Goal: Task Accomplishment & Management: Manage account settings

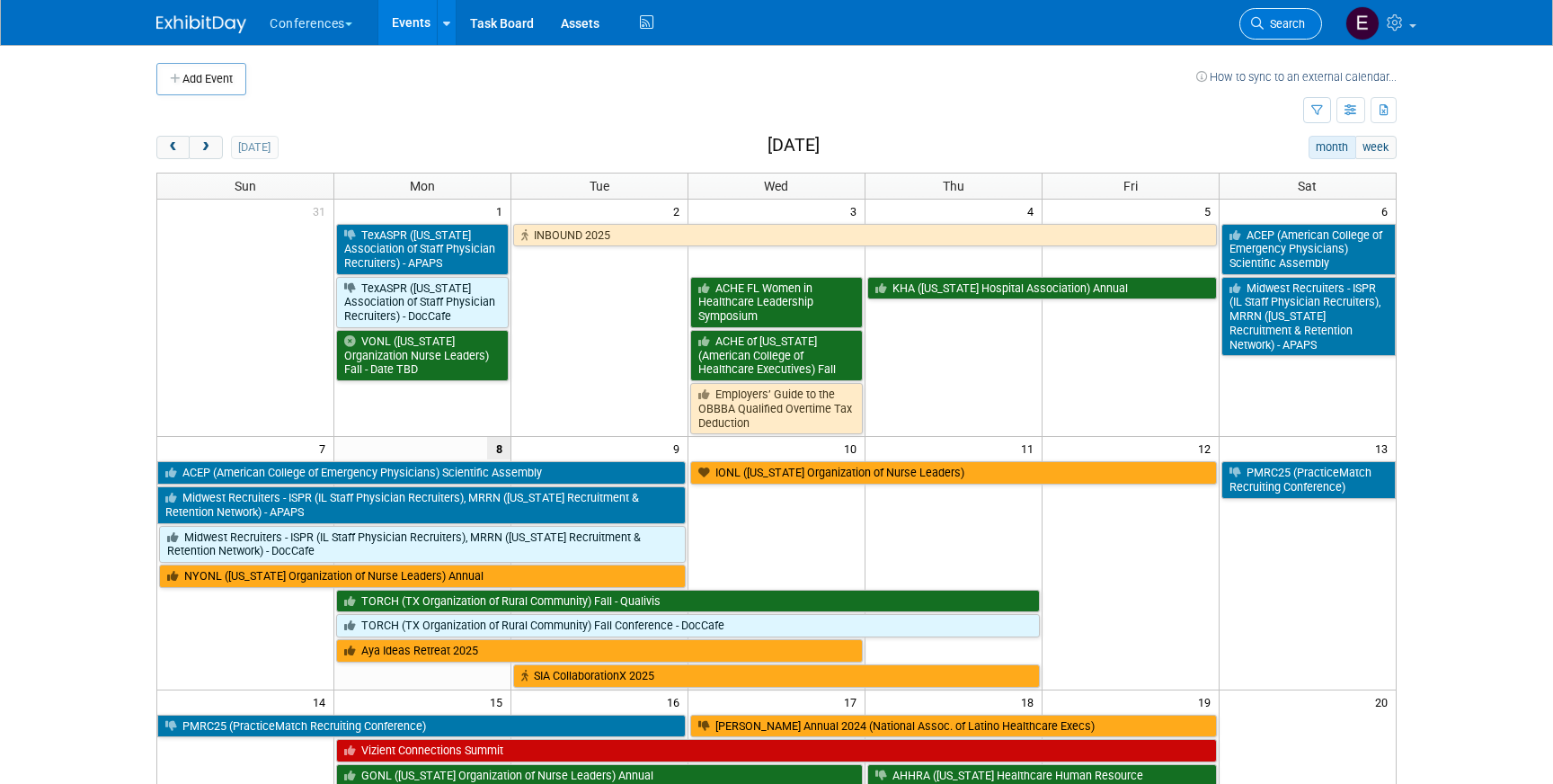
click at [1260, 29] on icon at bounding box center [1258, 24] width 13 height 13
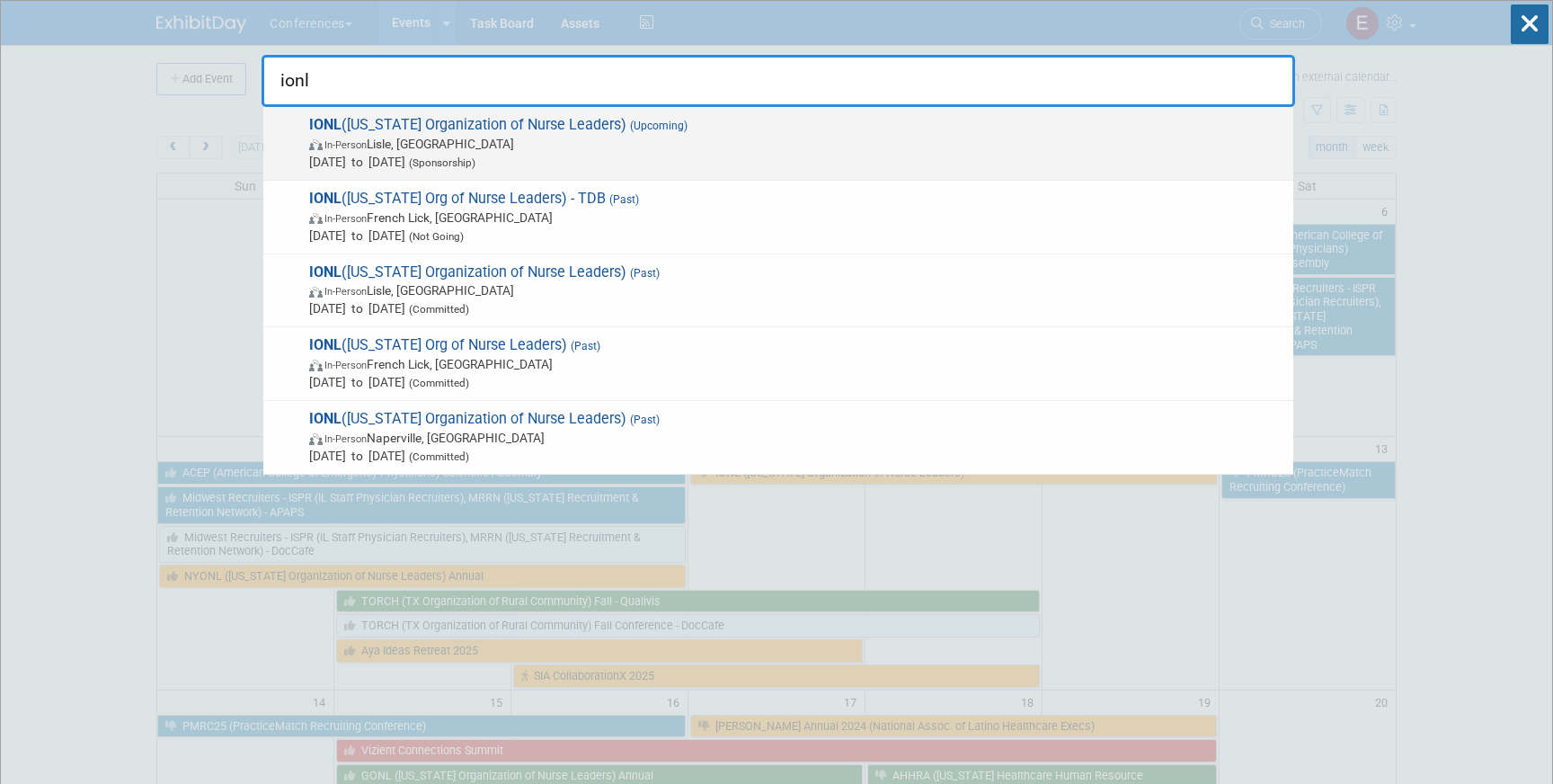
type input "ionl"
click at [605, 137] on span "In-Person [PERSON_NAME], [GEOGRAPHIC_DATA]" at bounding box center [797, 144] width 976 height 18
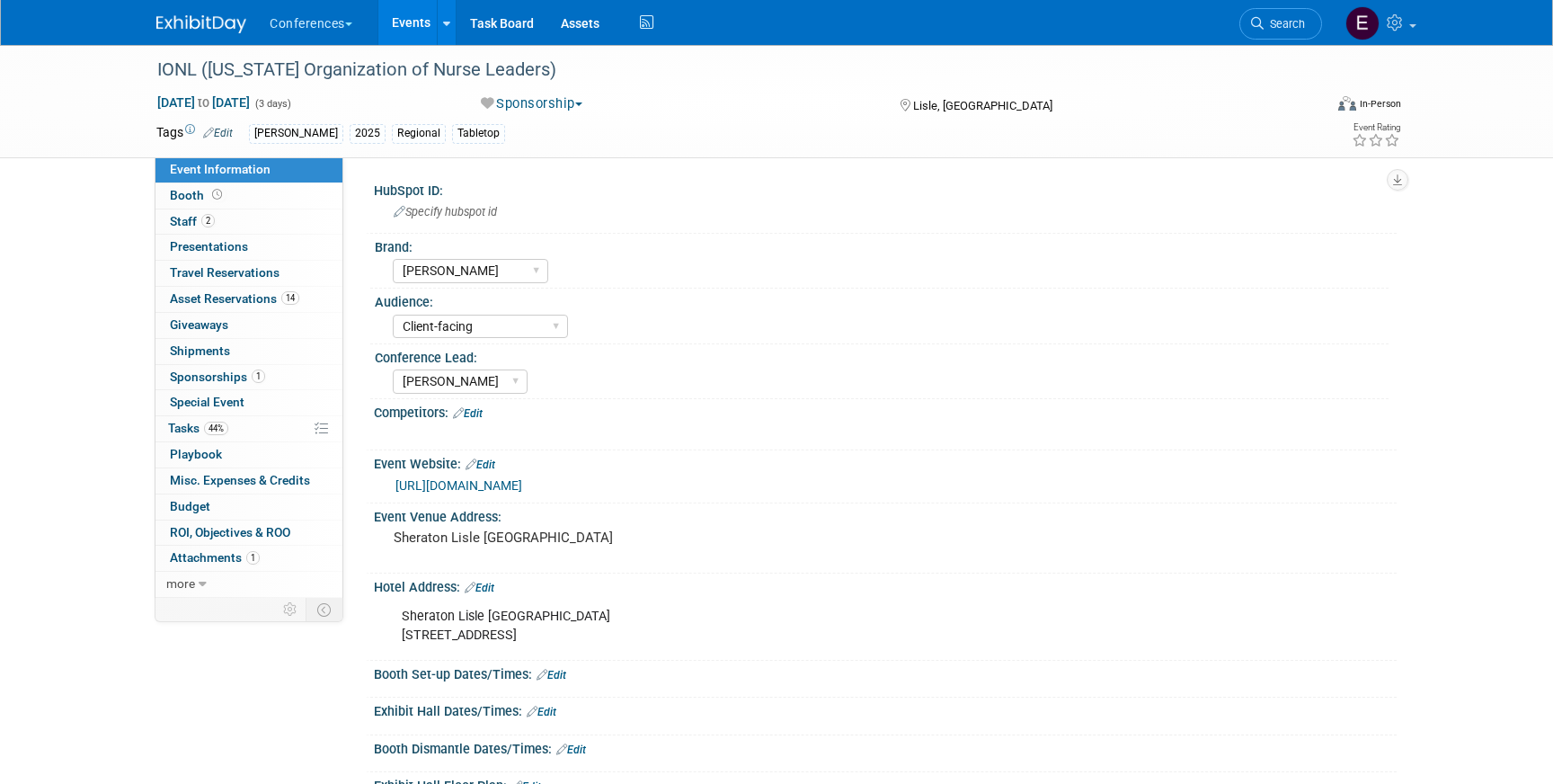
select select "[PERSON_NAME]"
select select "Client-facing"
select select "Marygrace"
click at [229, 224] on link "2 Staff 2" at bounding box center [249, 222] width 187 height 25
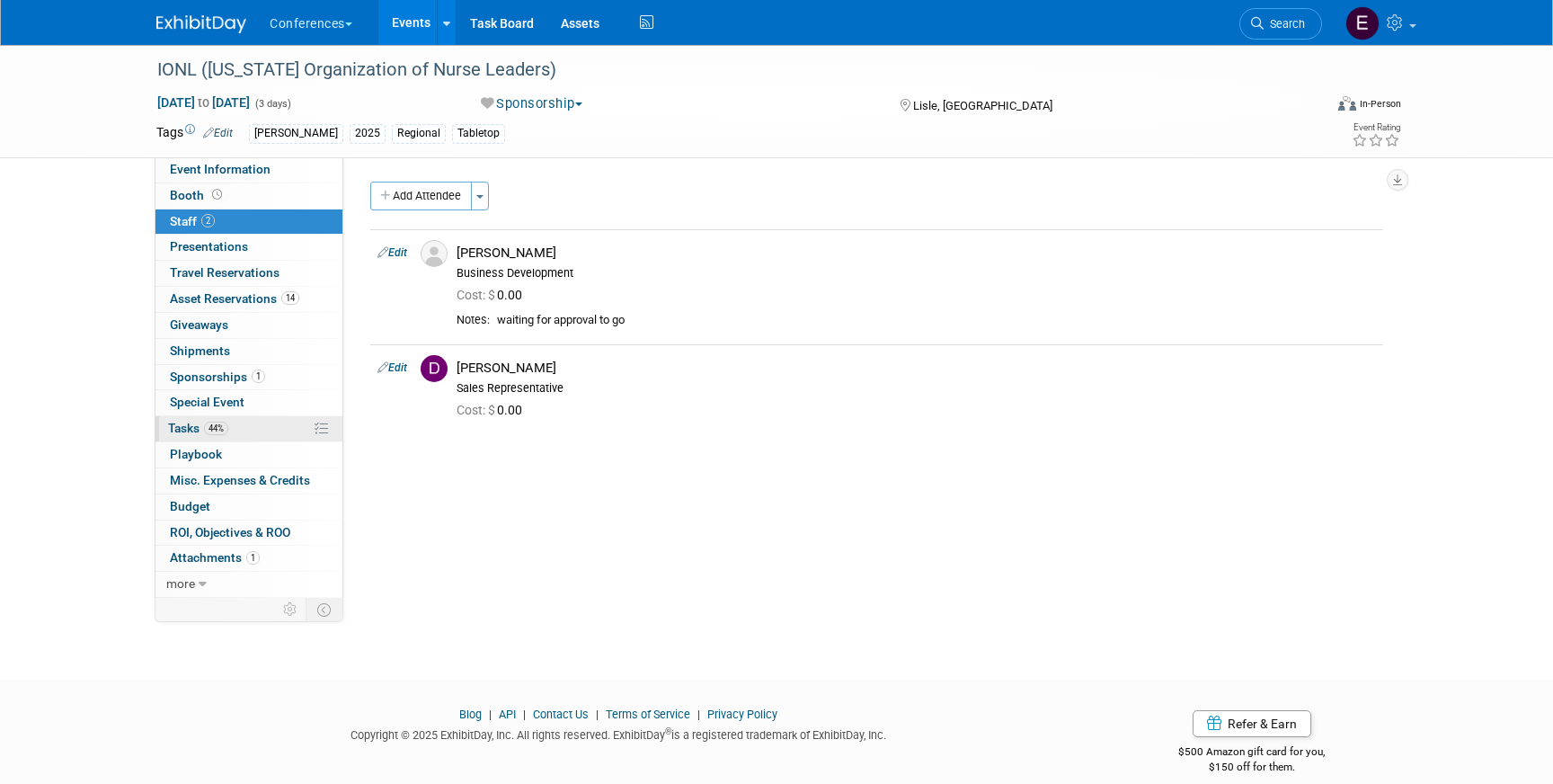
click at [187, 436] on link "44% Tasks 44%" at bounding box center [249, 429] width 187 height 25
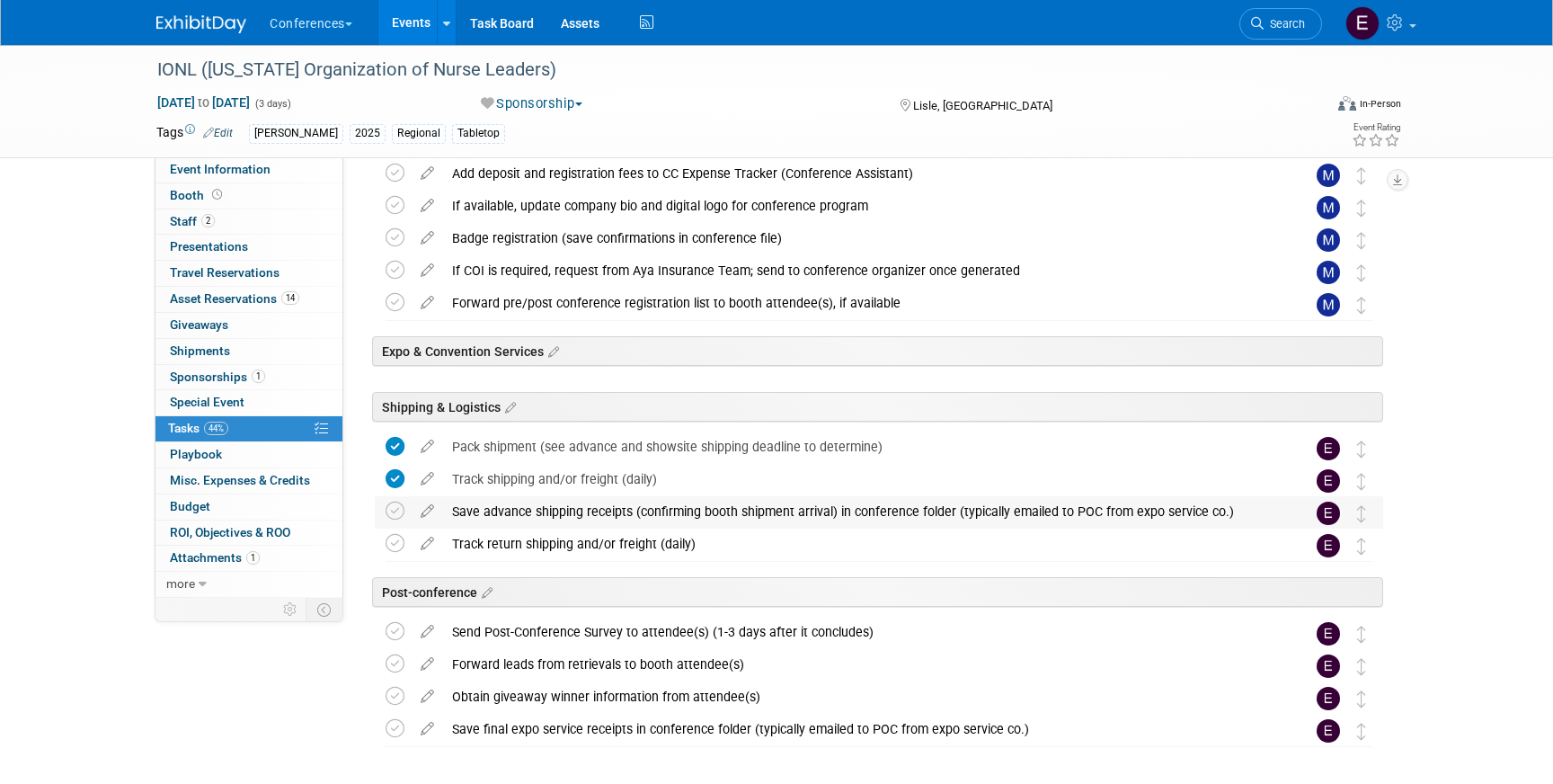
scroll to position [534, 0]
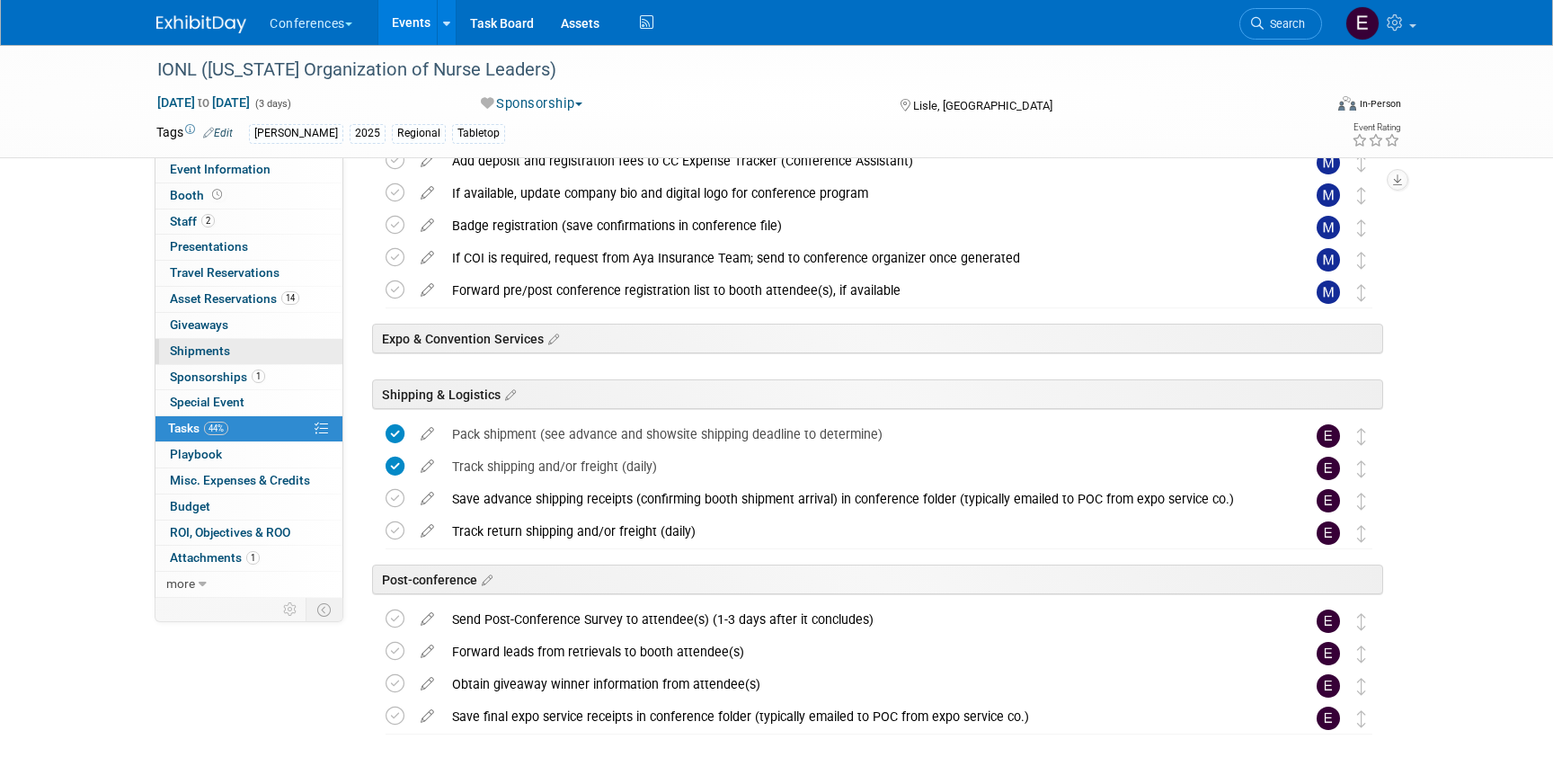
click at [229, 347] on span "Shipments 0" at bounding box center [200, 351] width 60 height 15
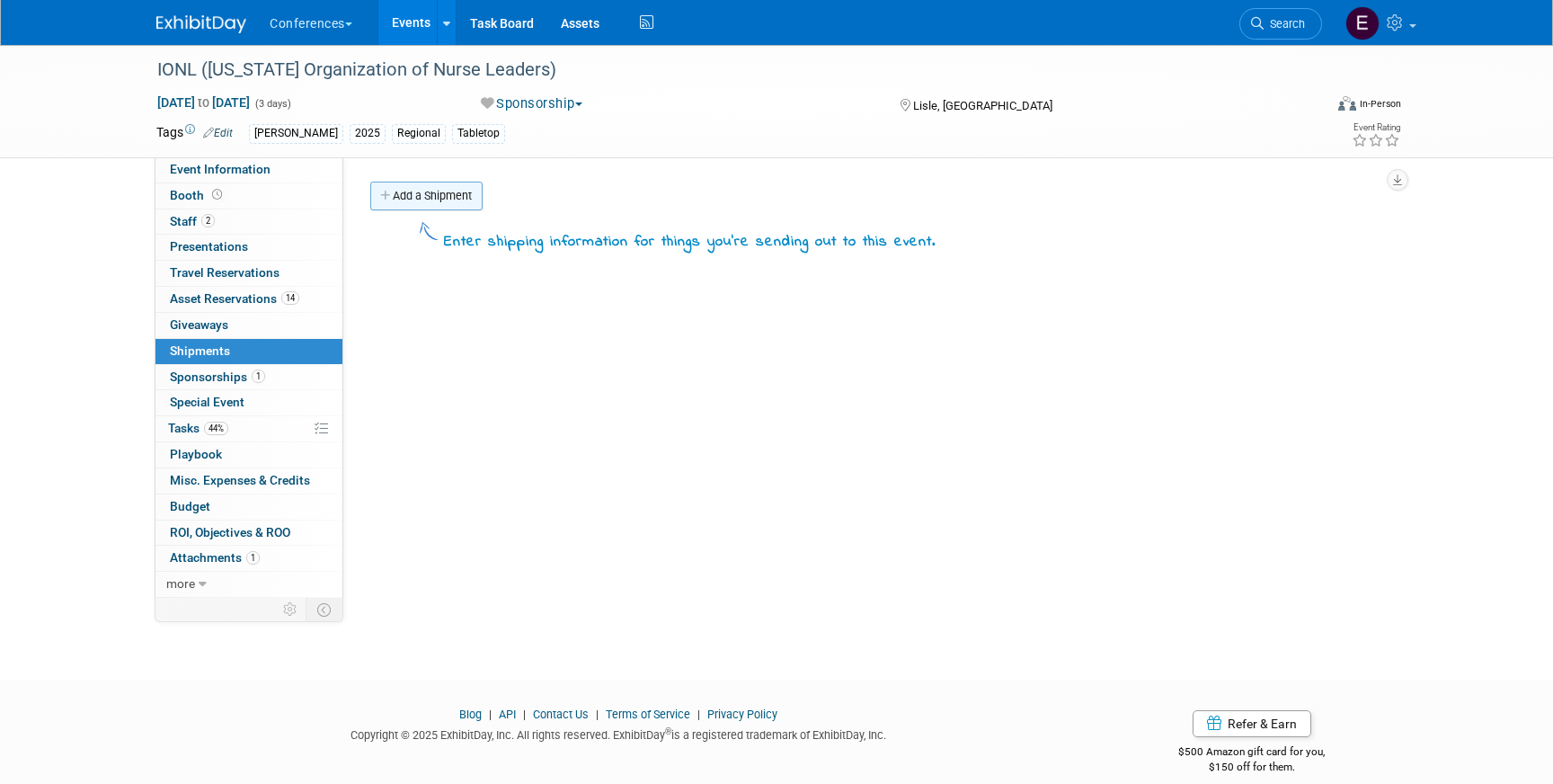
click at [429, 201] on link "Add a Shipment" at bounding box center [426, 196] width 112 height 29
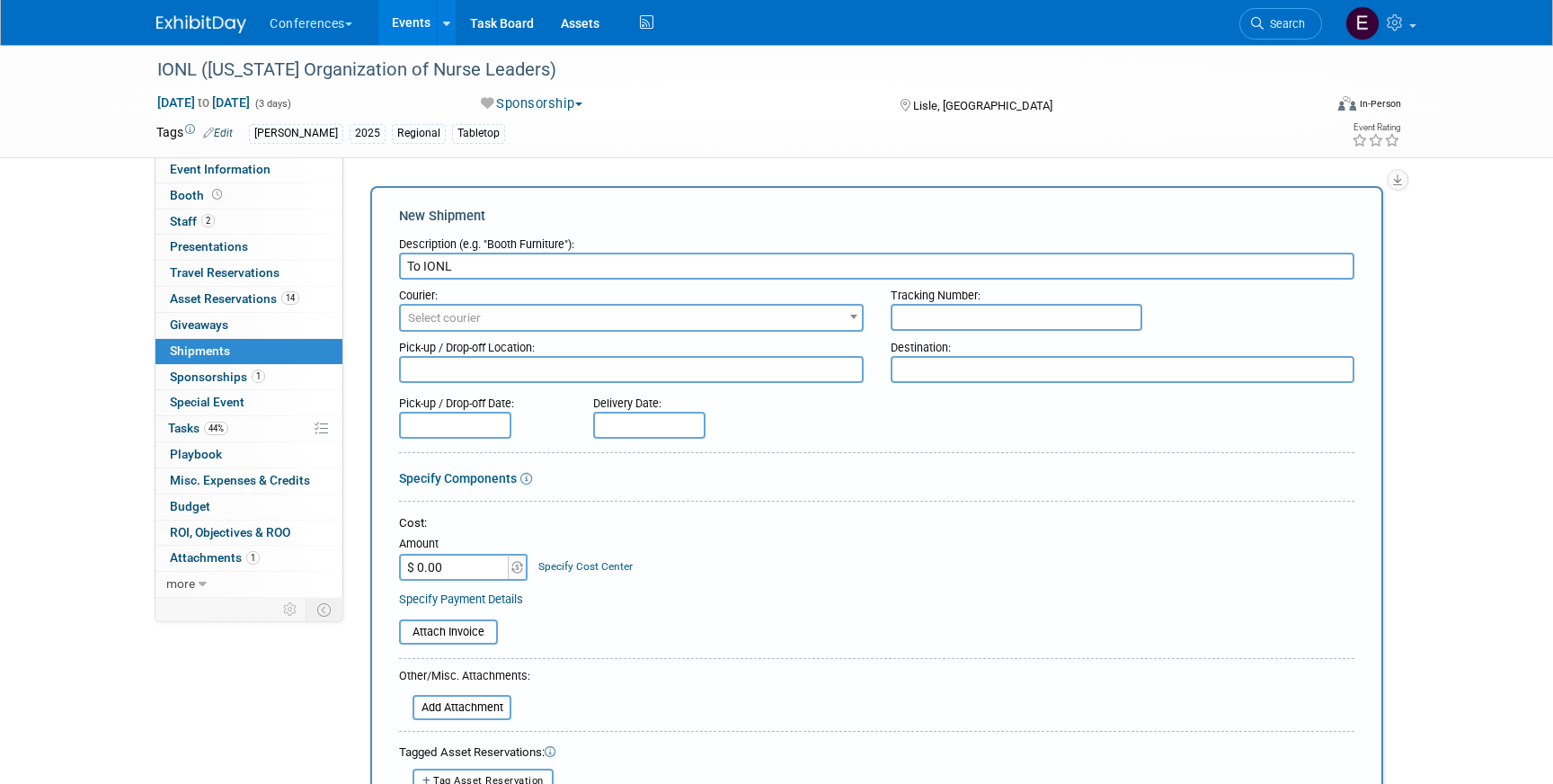
type input "To IONL"
click at [542, 324] on span "Select courier" at bounding box center [631, 319] width 461 height 25
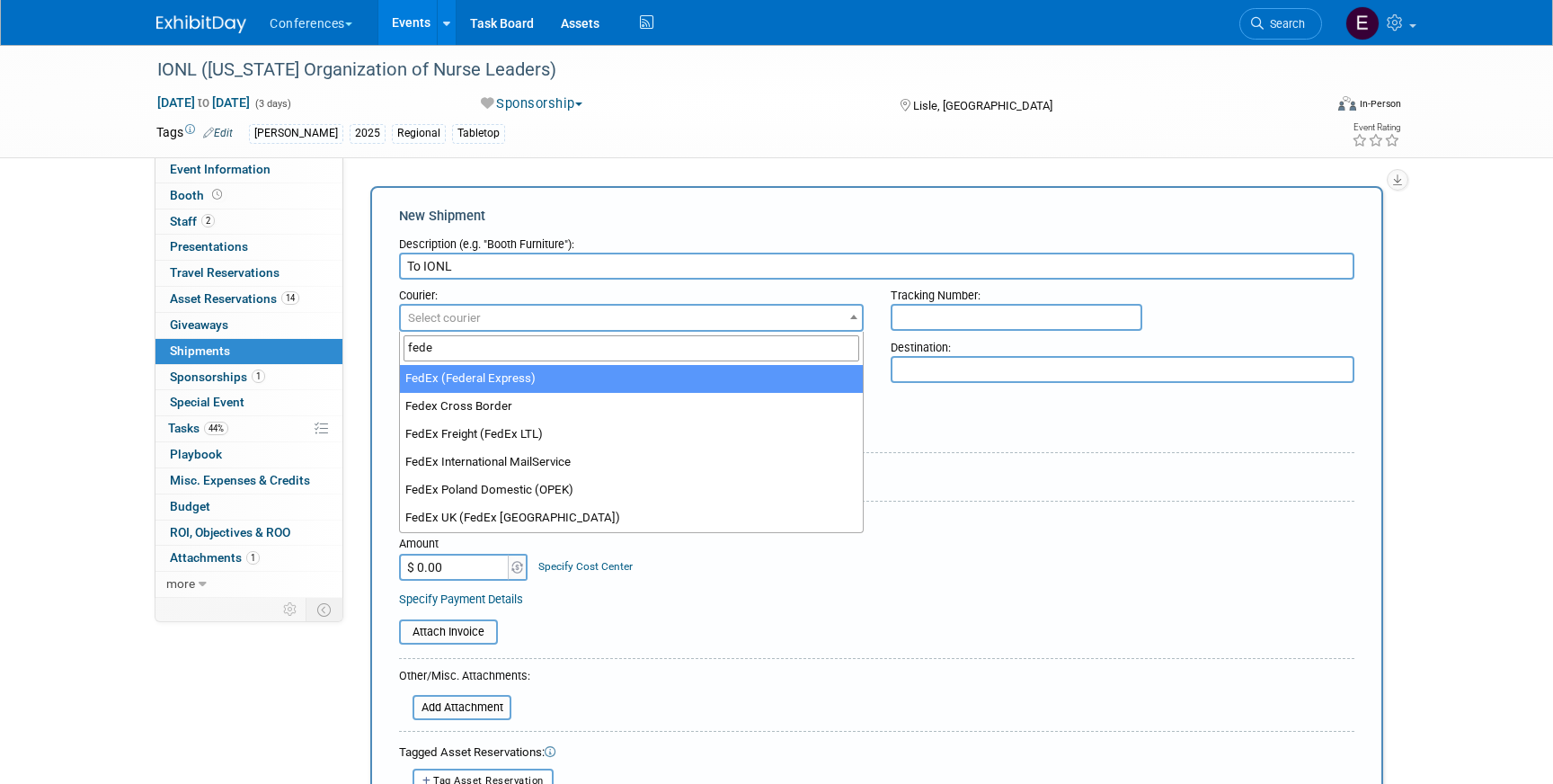
type input "fede"
select select "206"
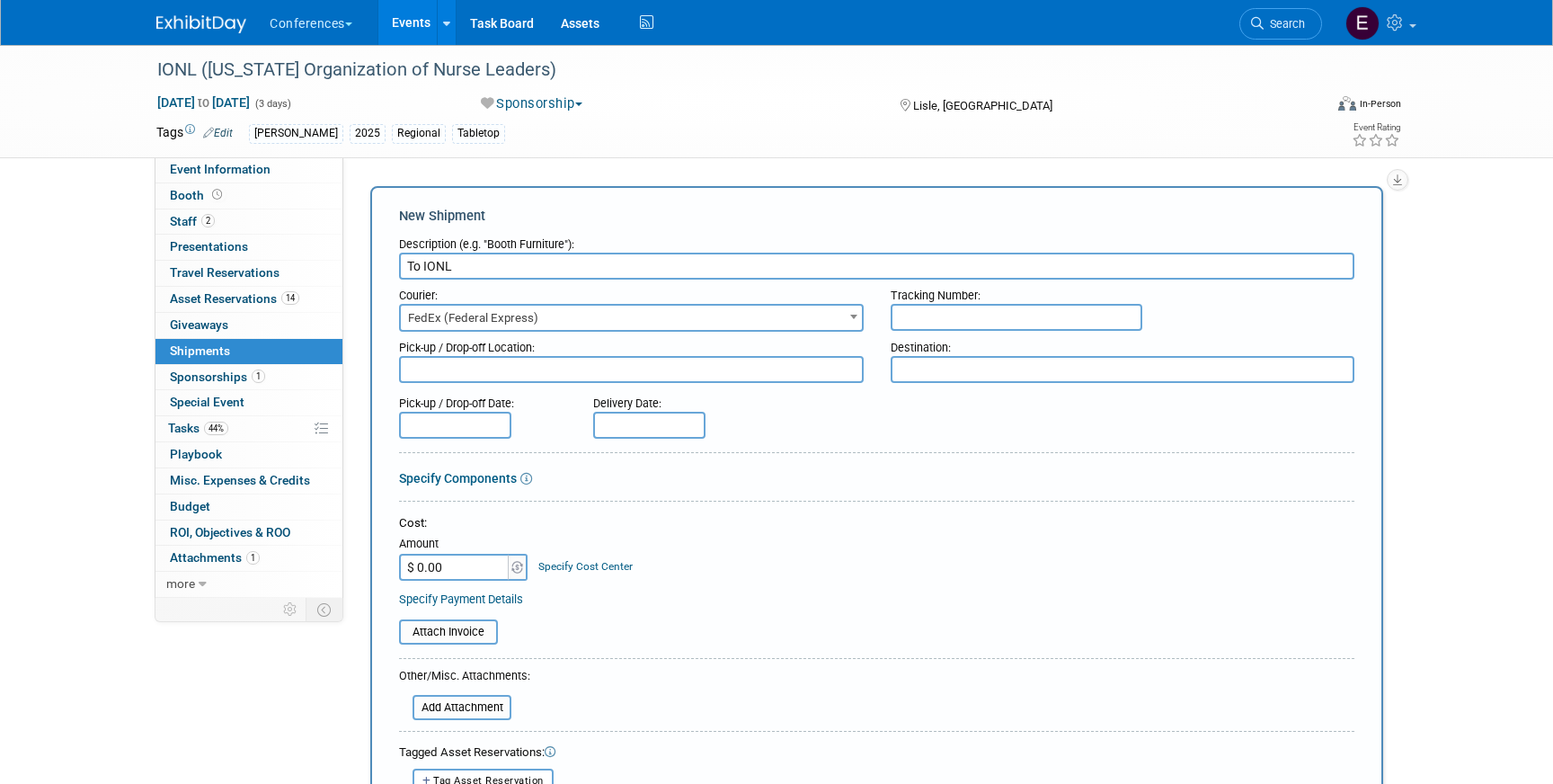
click at [980, 316] on input "text" at bounding box center [1017, 318] width 251 height 27
paste input "884121915562"
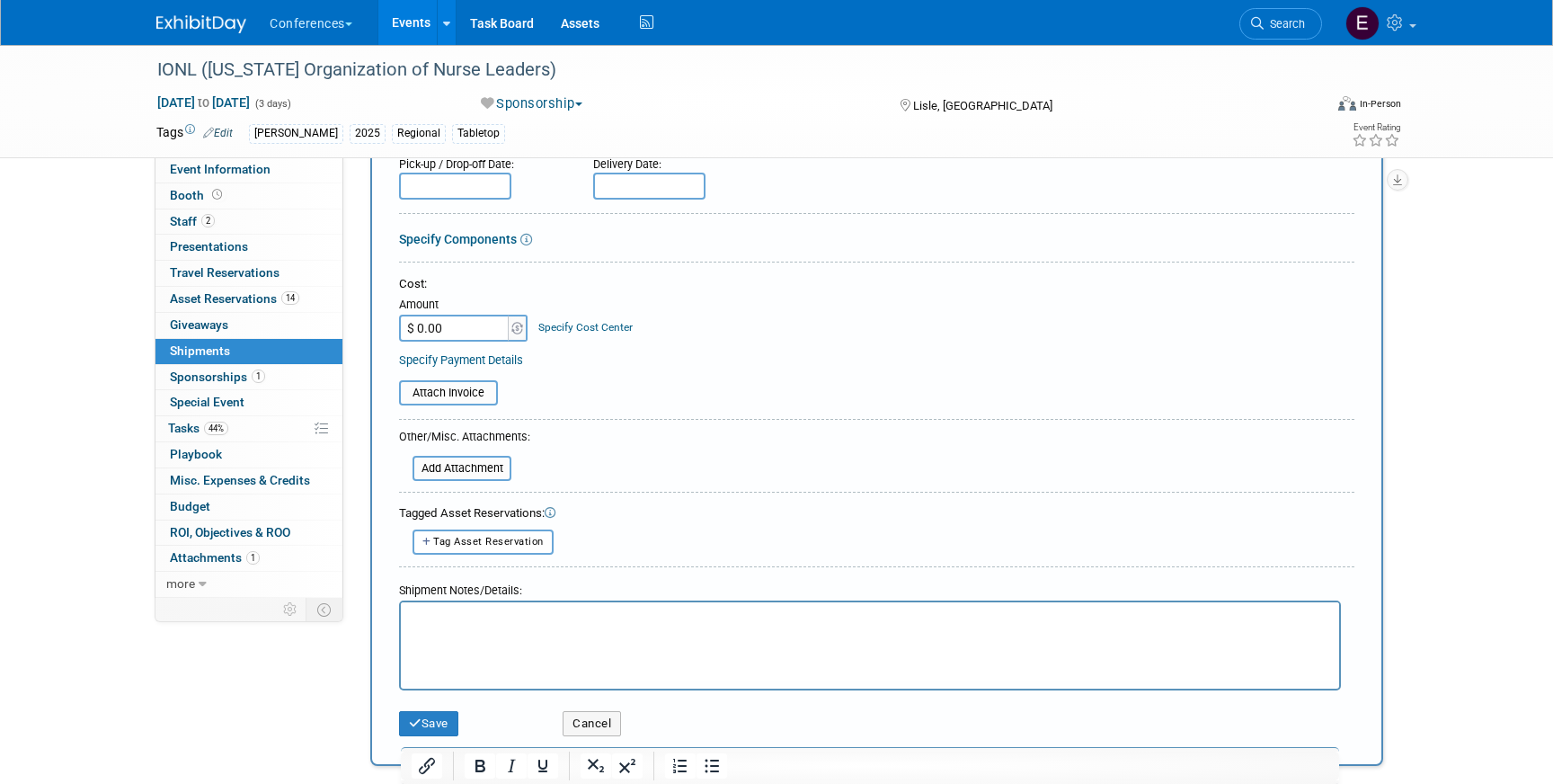
scroll to position [252, 0]
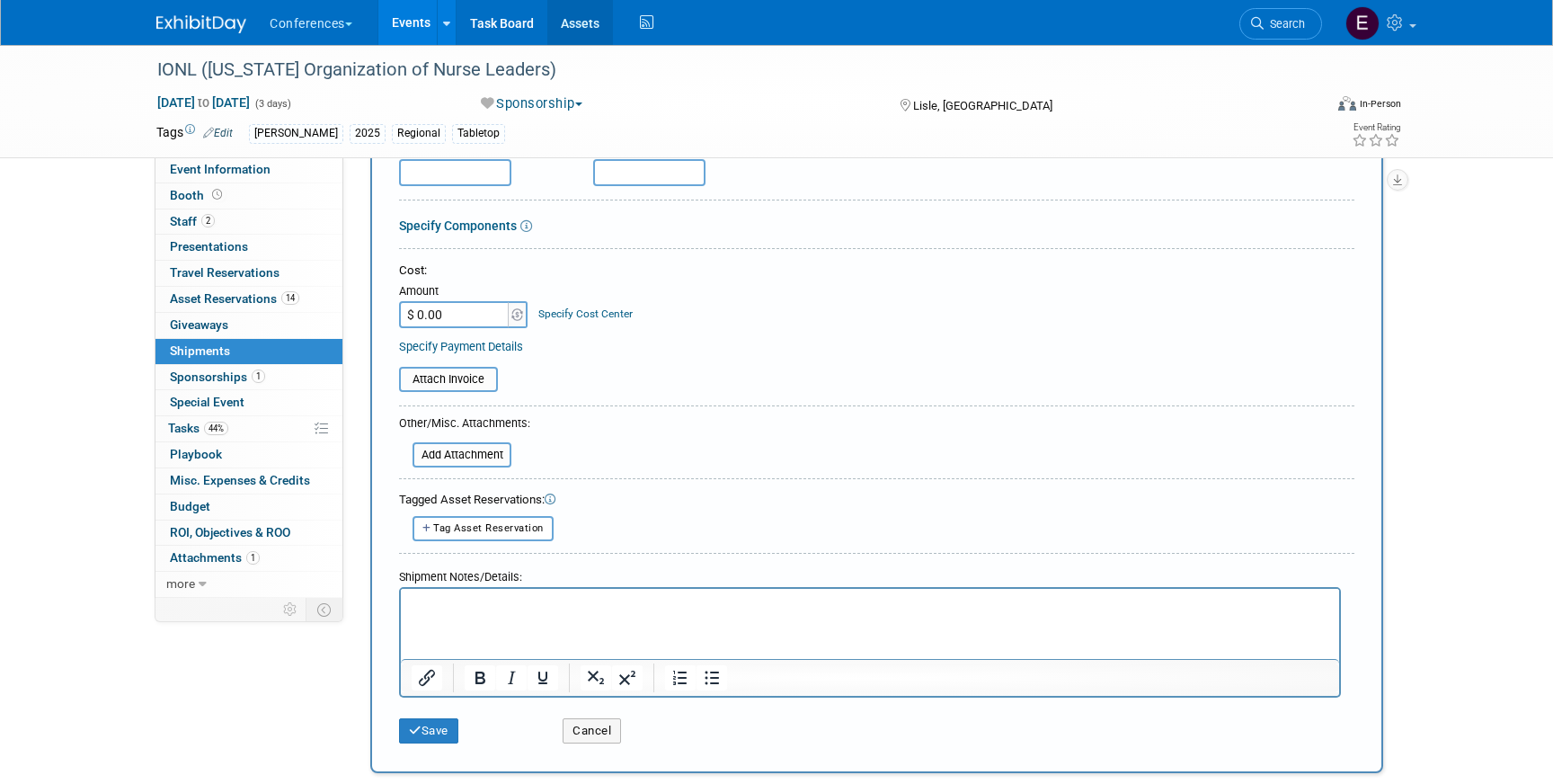
type input "884121915562"
click at [465, 313] on input "$ 0.00" at bounding box center [455, 315] width 112 height 27
type input "$ 352.88"
click at [569, 318] on link "Specify Cost Center" at bounding box center [586, 314] width 95 height 13
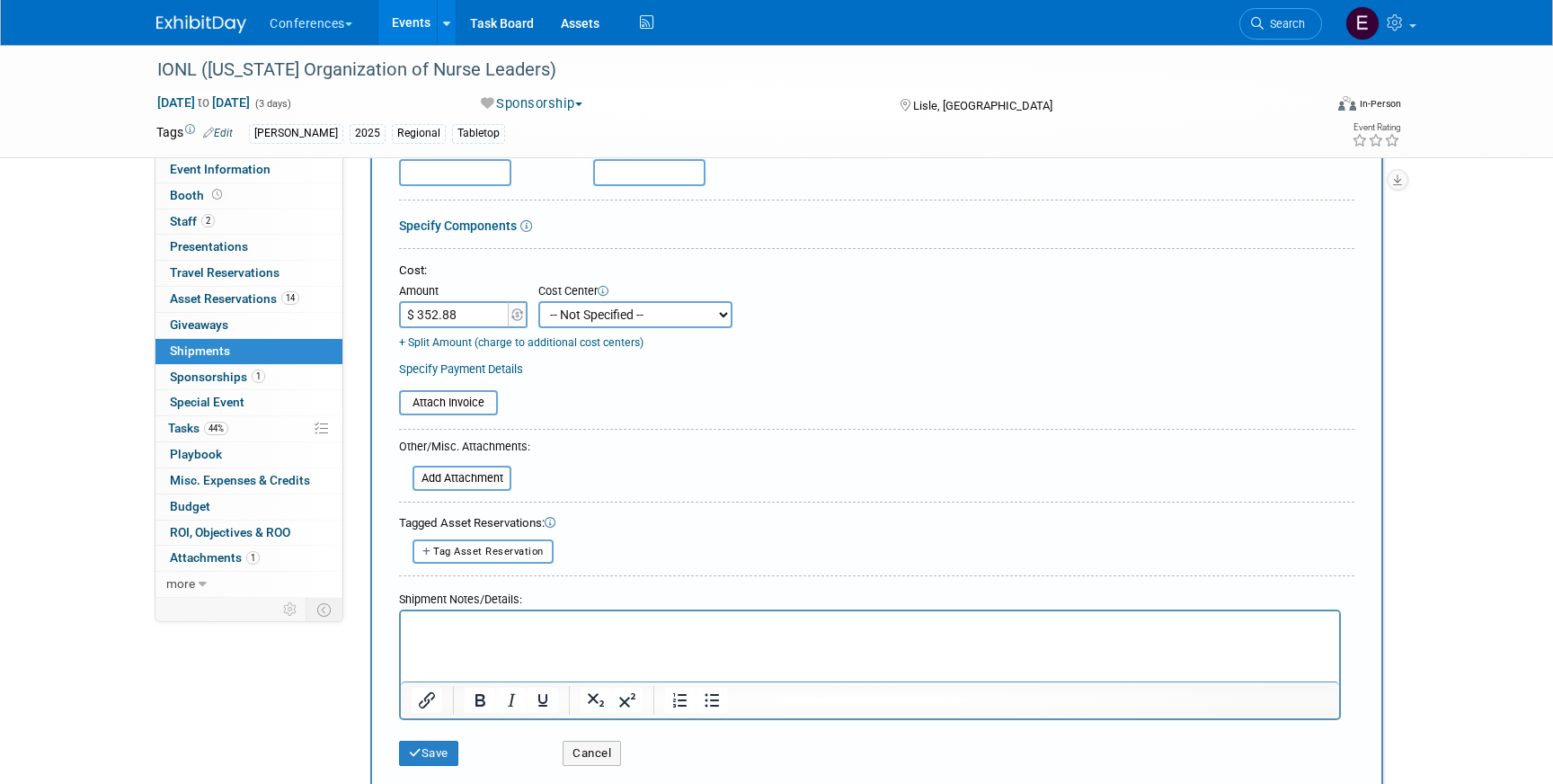
click at [589, 322] on select "-- Not Specified -- Aya Education Aya Healthcare Aya Locums Bespoke Corporate D…" at bounding box center [635, 315] width 194 height 27
select select "18965872"
click at [538, 301] on select "-- Not Specified -- Aya Education Aya Healthcare Aya Locums Bespoke Corporate D…" at bounding box center [635, 315] width 194 height 27
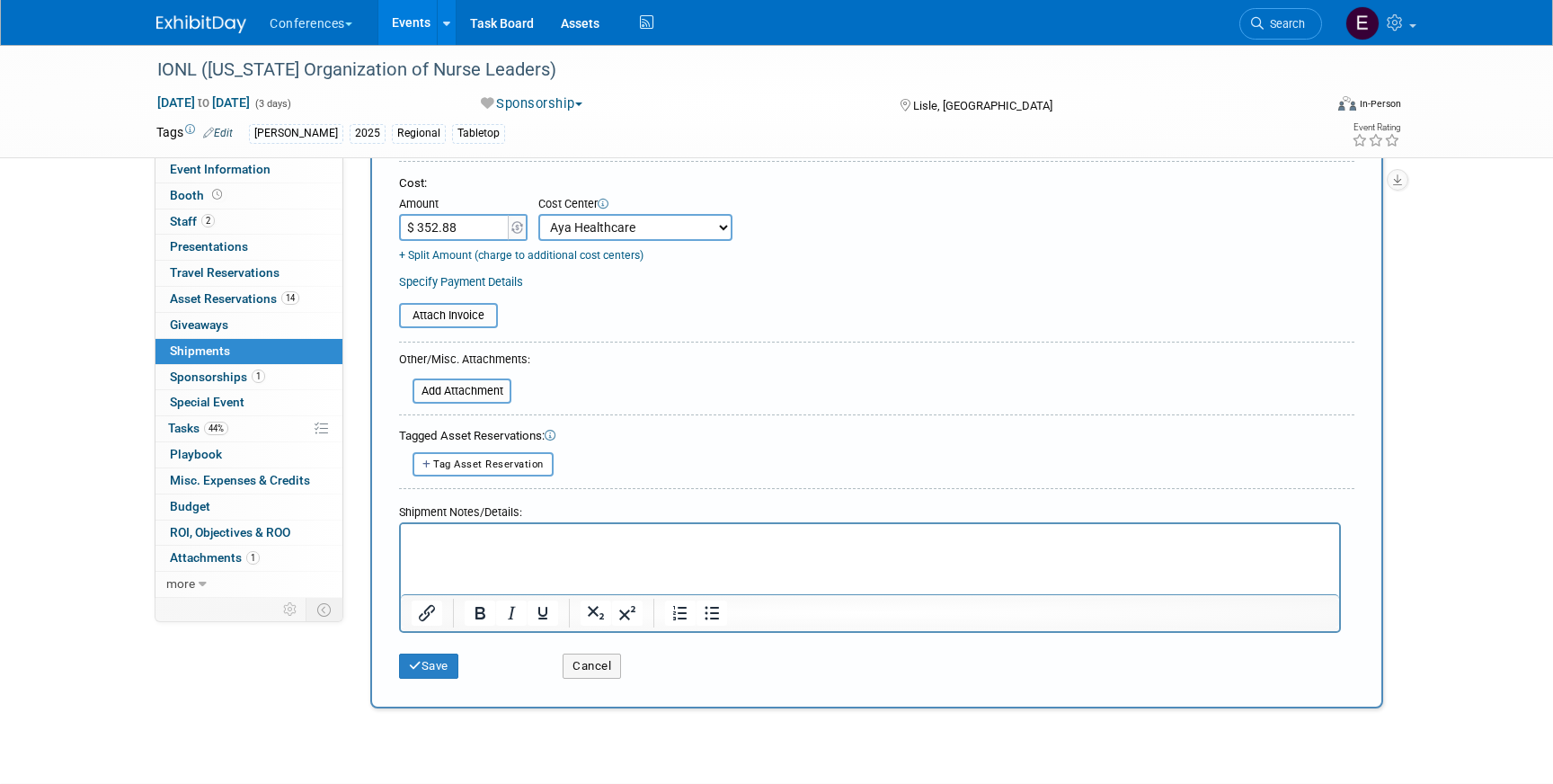
scroll to position [374, 0]
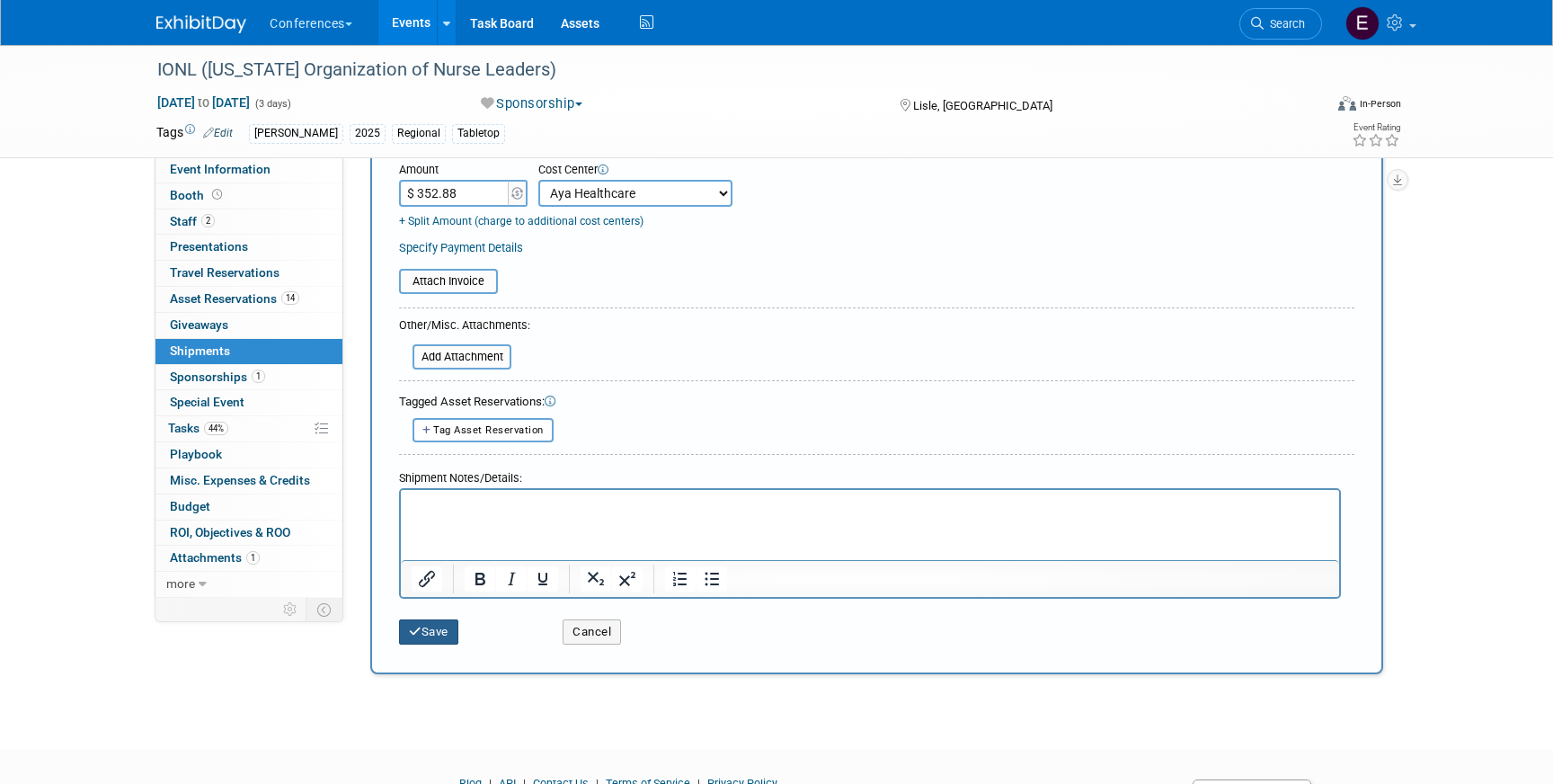
click at [433, 626] on button "Save" at bounding box center [428, 632] width 59 height 25
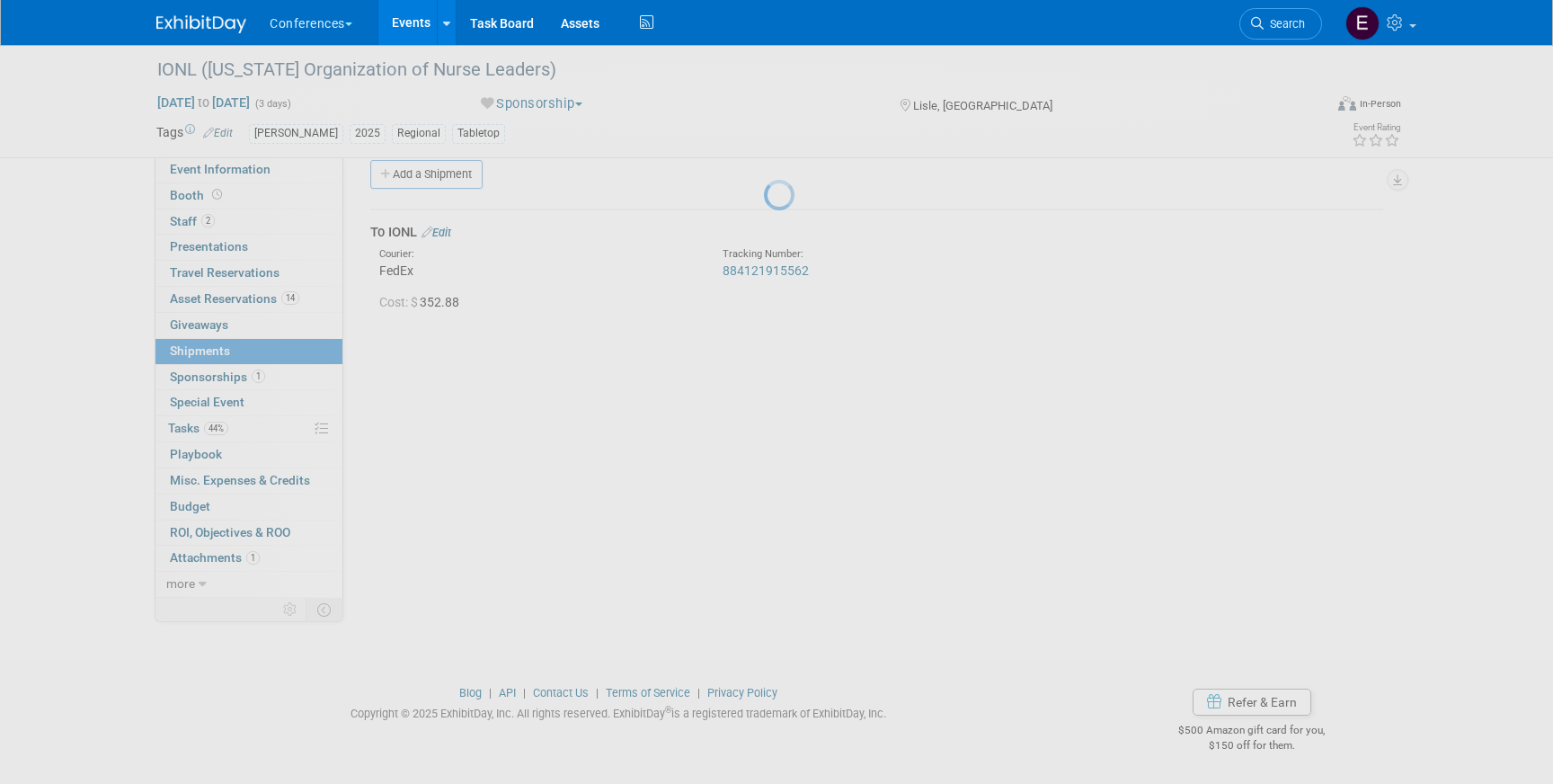
scroll to position [21, 0]
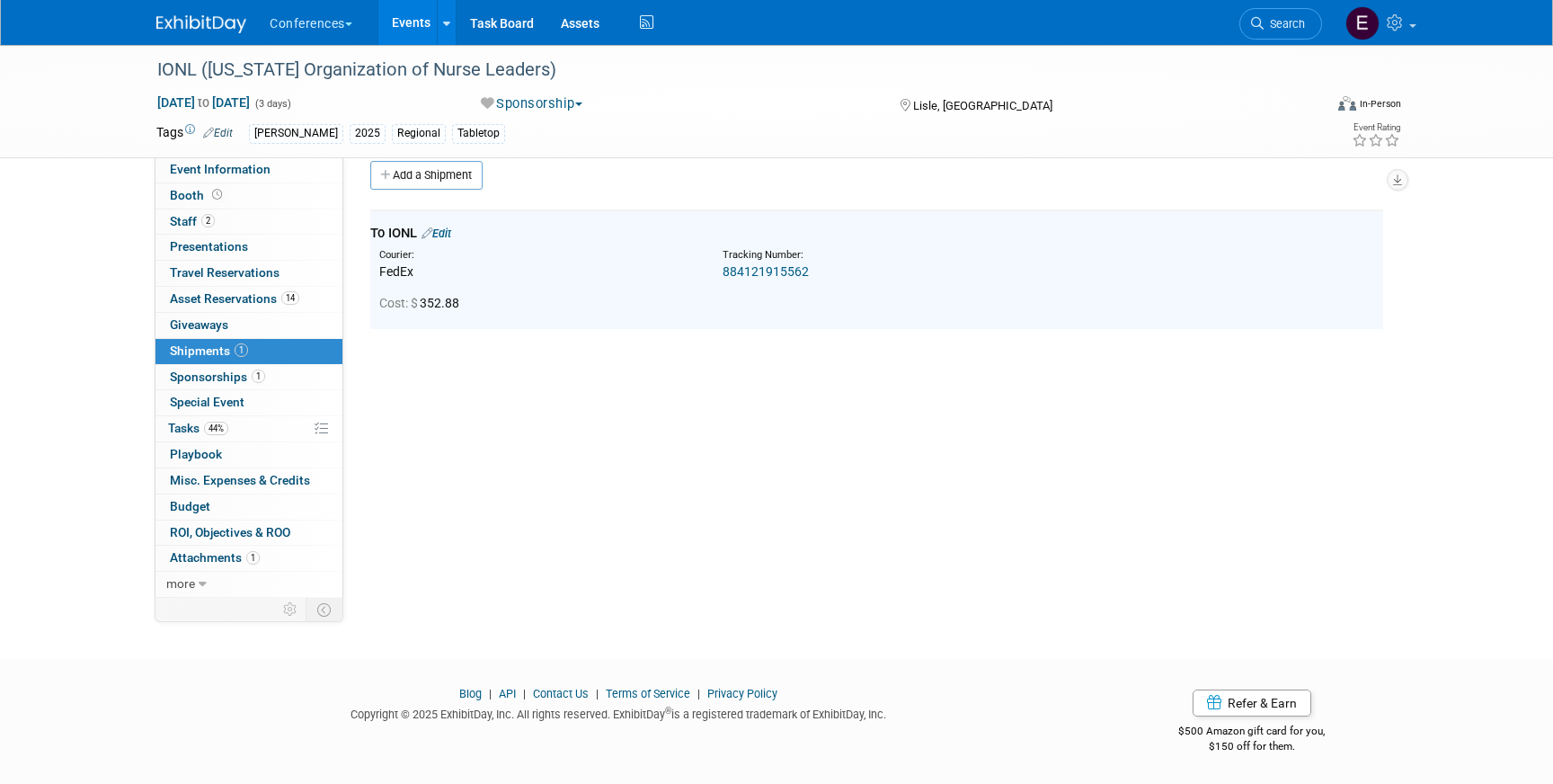
click at [773, 266] on link "884121915562" at bounding box center [766, 271] width 87 height 15
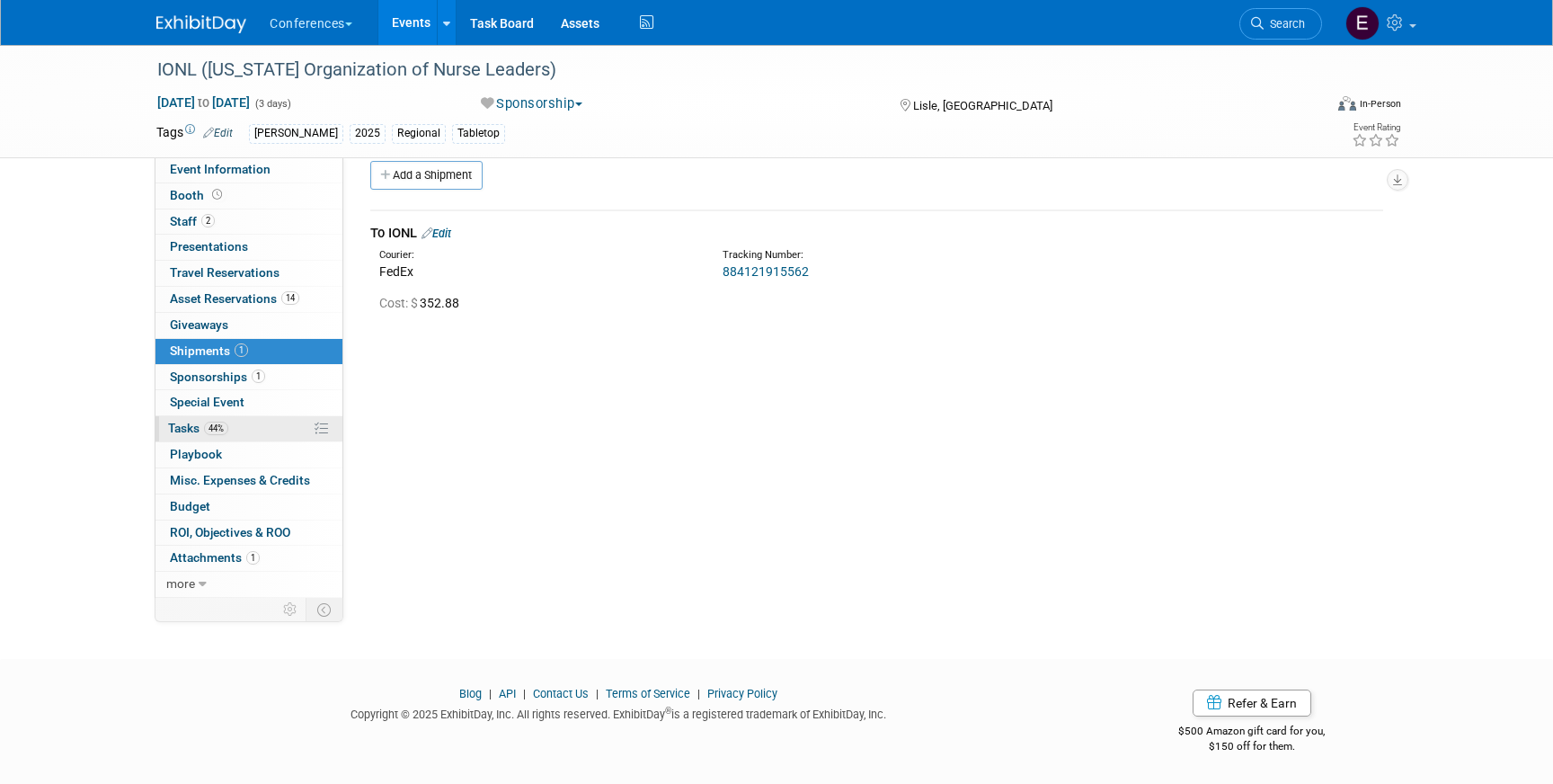
click at [247, 436] on link "44% Tasks 44%" at bounding box center [249, 429] width 187 height 25
